Goal: Check status: Check status

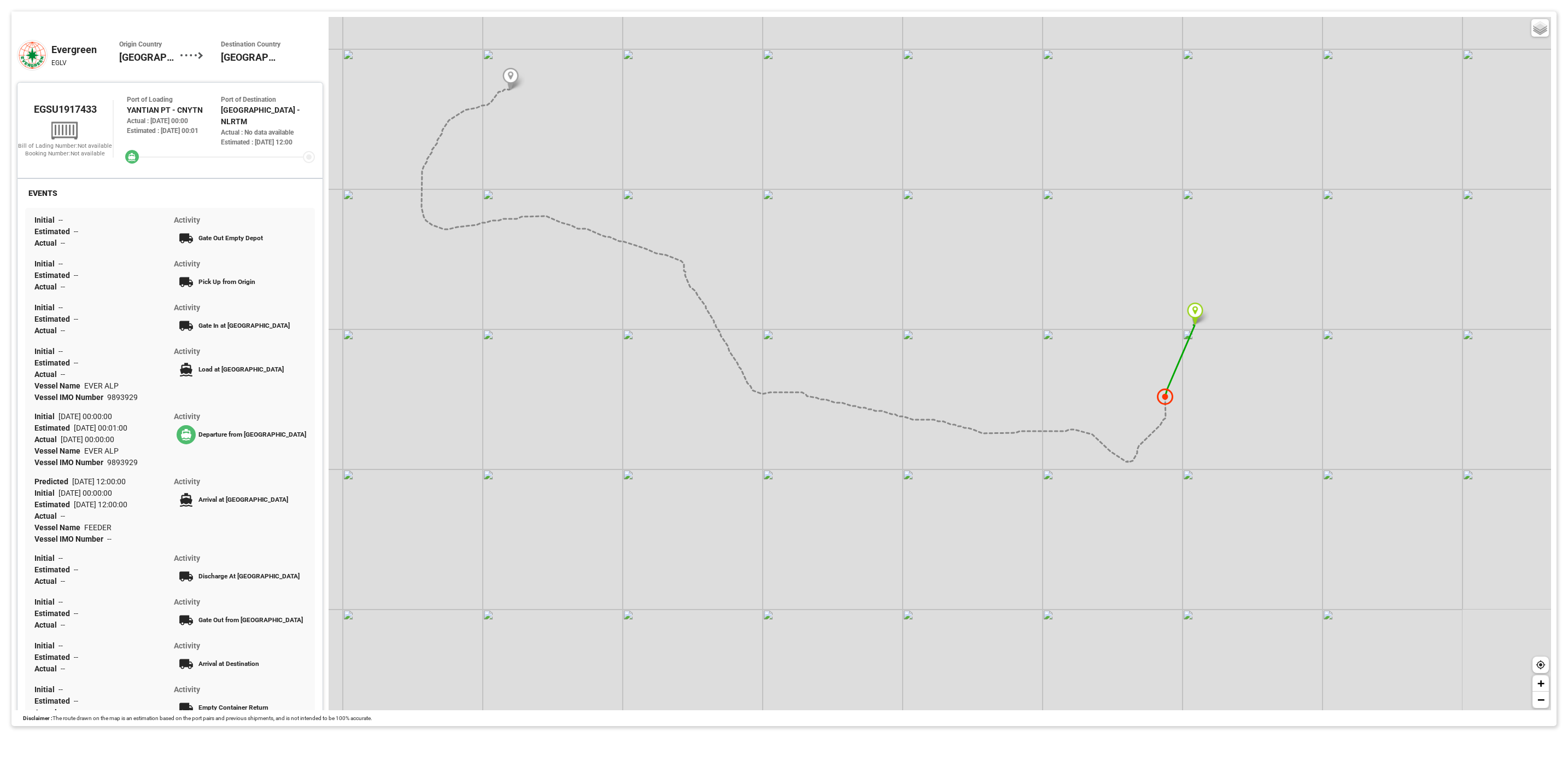
drag, startPoint x: 1122, startPoint y: 627, endPoint x: 1038, endPoint y: 483, distance: 166.7
click at [1038, 483] on div "Basic Grayscale Streets Dark + −" at bounding box center [940, 363] width 1222 height 693
